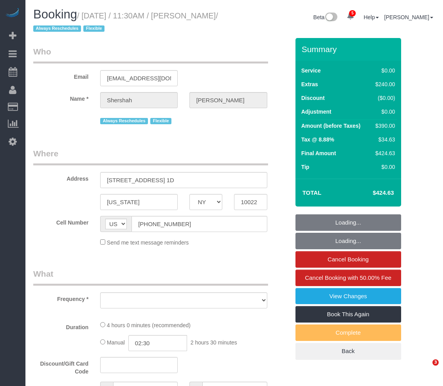
select select "NY"
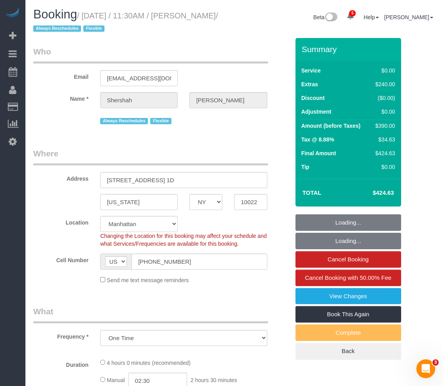
select select "object:828"
select select "string:stripe-pm_1RtUu44VGloSiKo7MdliQjSN"
select select "number:59"
select select "number:77"
select select "number:15"
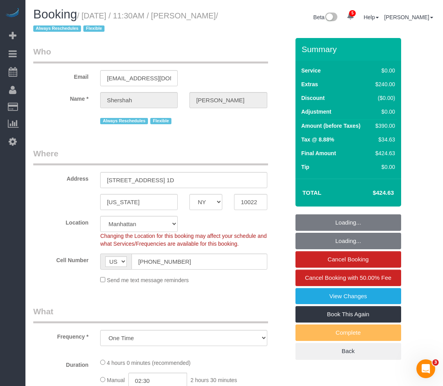
select select "number:7"
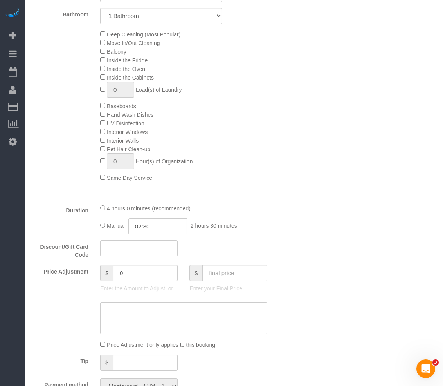
scroll to position [392, 0]
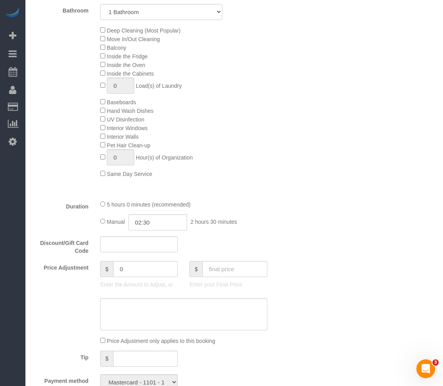
click at [293, 161] on div "Deep Cleaning (Most Popular) Move In/Out Cleaning Balcony Inside the Fridge Ins…" at bounding box center [194, 102] width 201 height 152
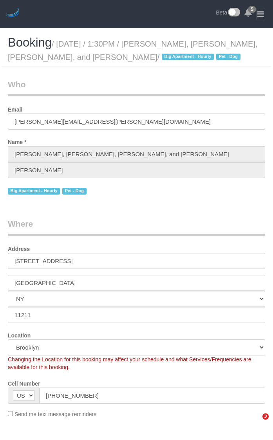
select select "NY"
select select "number:56"
select select "number:77"
select select "number:13"
select select "number:6"
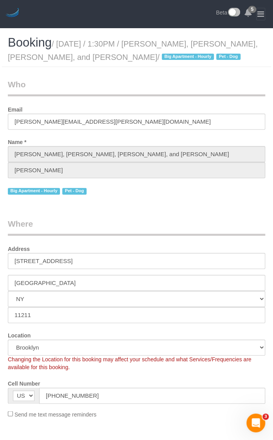
select select "2"
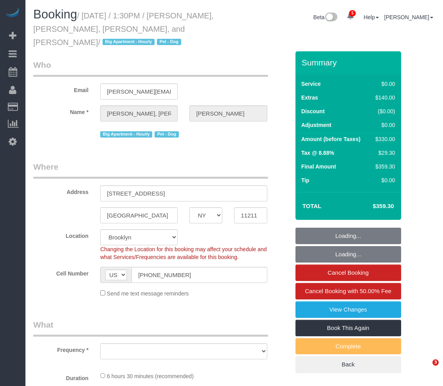
select select "NY"
select select "number:56"
select select "number:77"
select select "number:13"
select select "number:6"
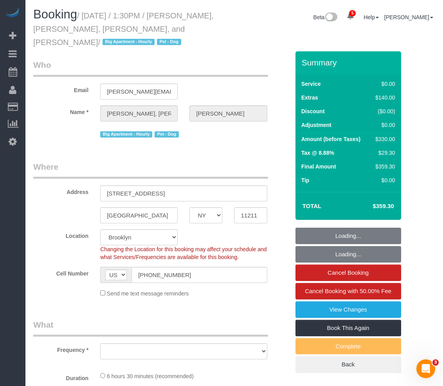
select select "object:834"
select select "string:stripe-card_1EbwUK4VGloSiKo7hR9zGA8A"
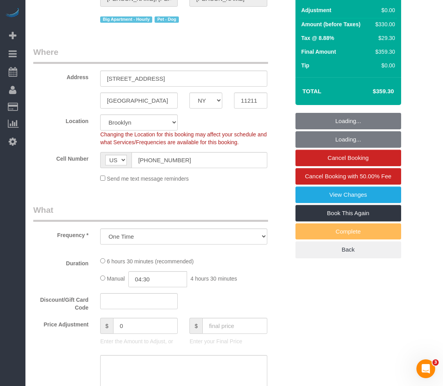
select select "2"
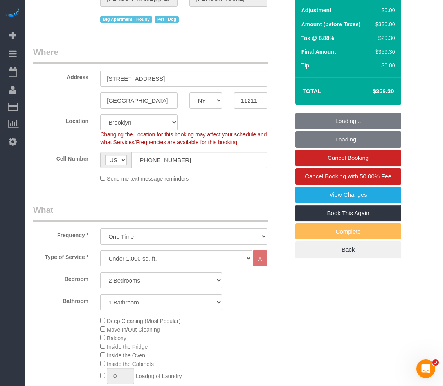
select select "object:1344"
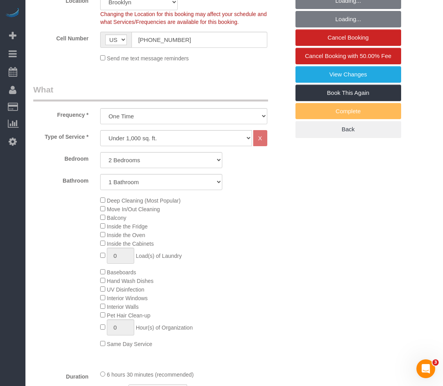
select select "2"
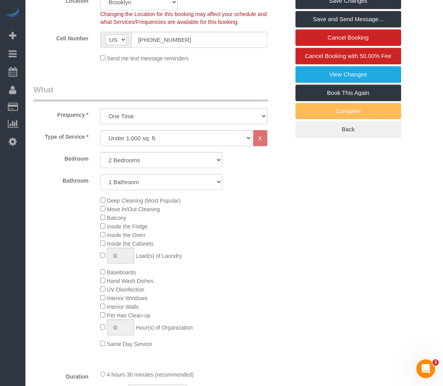
scroll to position [431, 0]
